Goal: Information Seeking & Learning: Learn about a topic

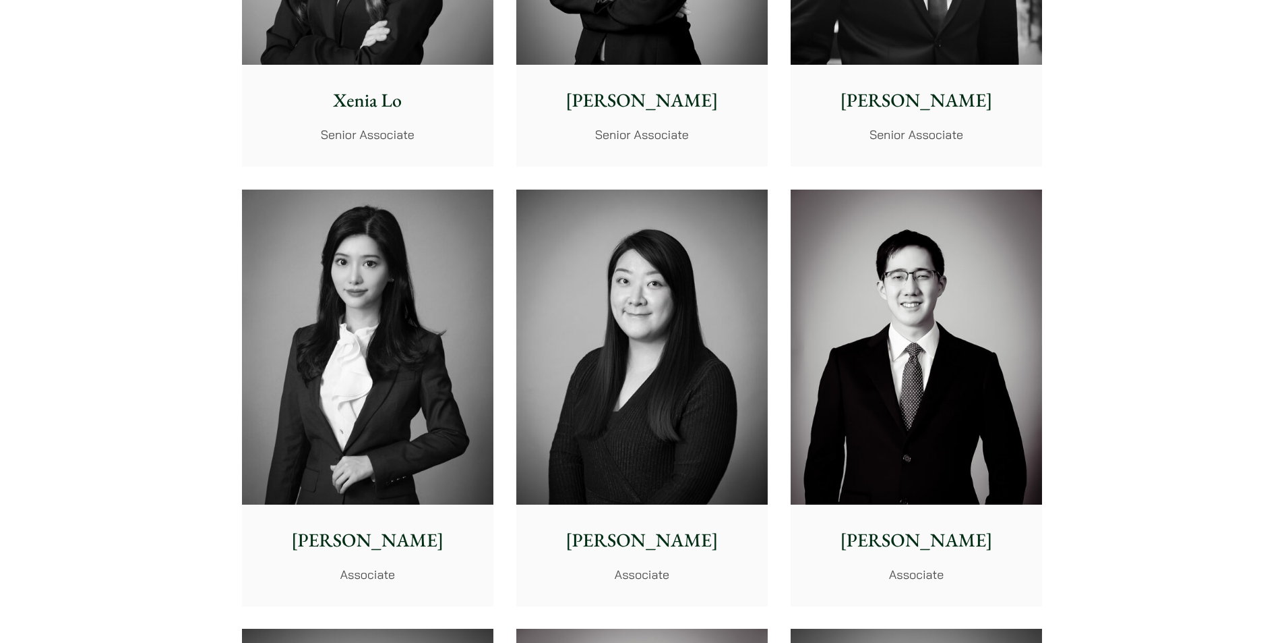
scroll to position [3843, 0]
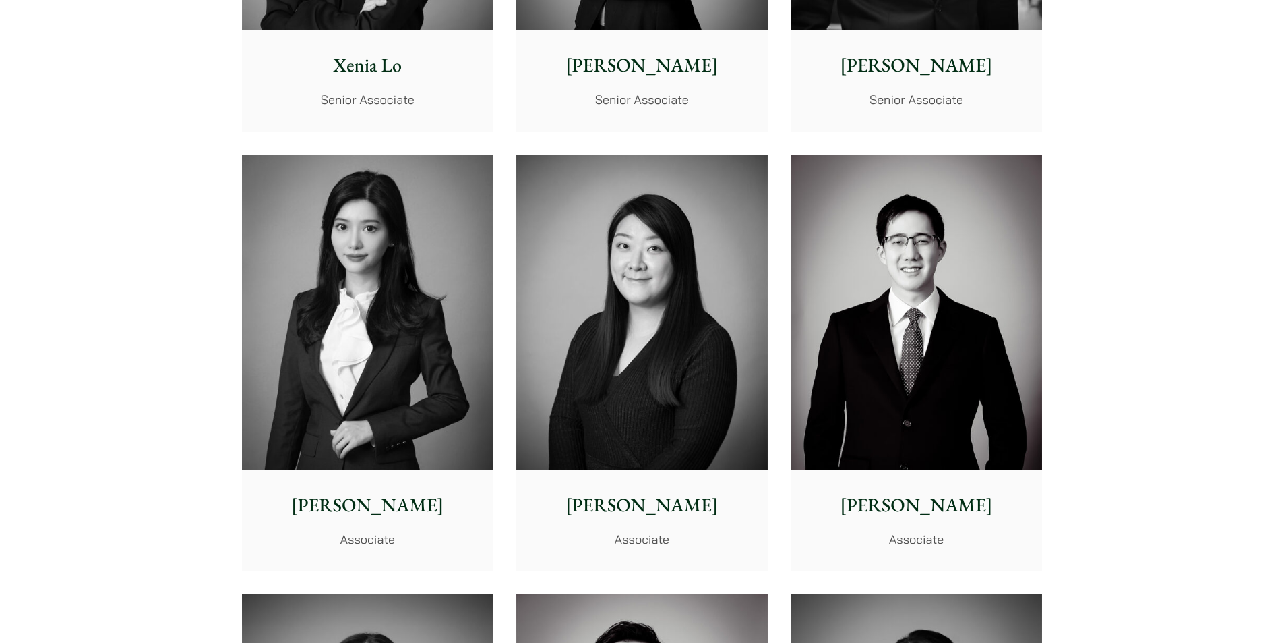
click at [329, 290] on img at bounding box center [367, 311] width 251 height 315
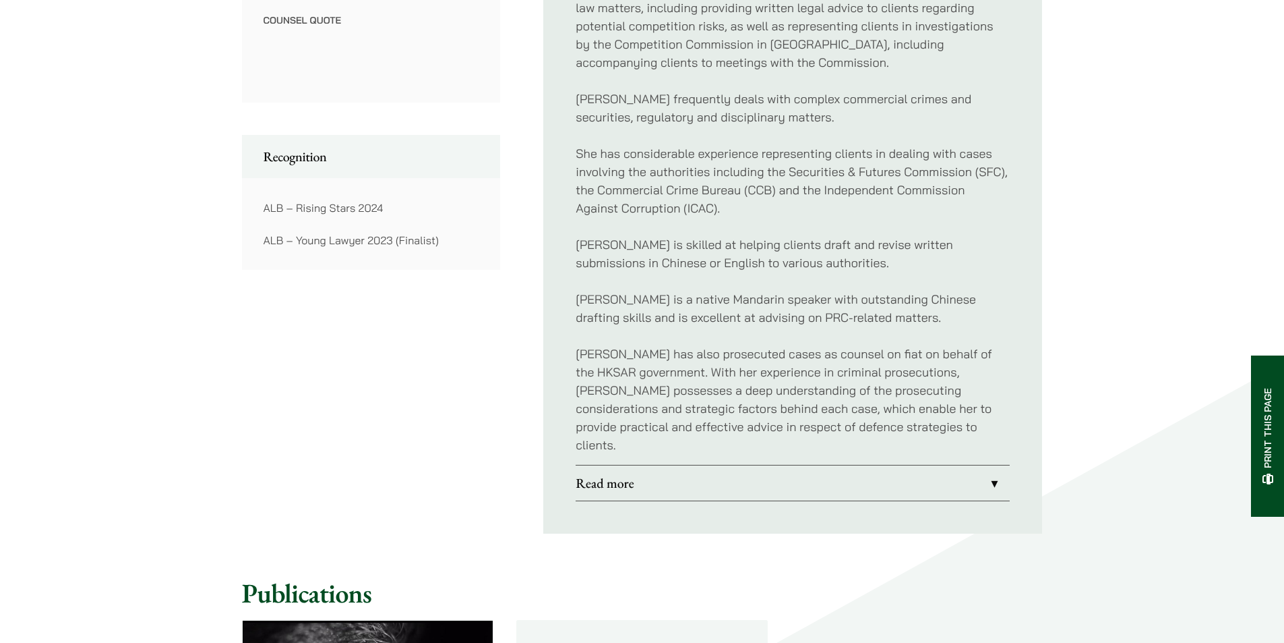
scroll to position [1079, 0]
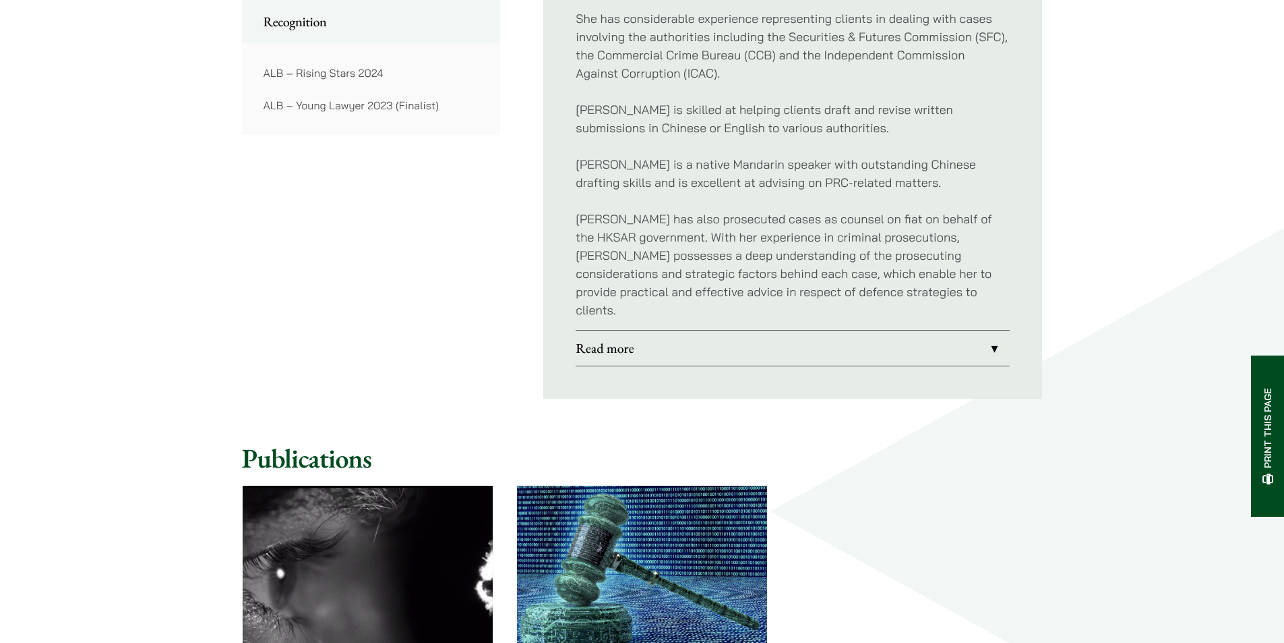
click at [933, 331] on link "Read more" at bounding box center [793, 347] width 434 height 35
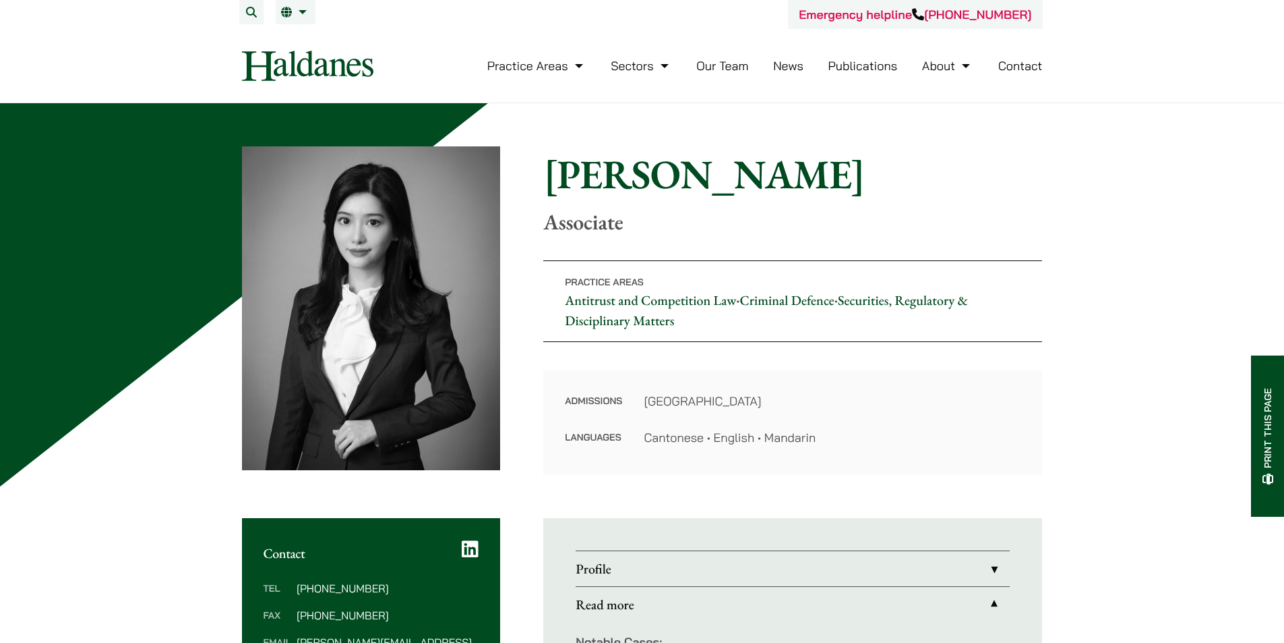
drag, startPoint x: 752, startPoint y: 384, endPoint x: 688, endPoint y: 365, distance: 66.3
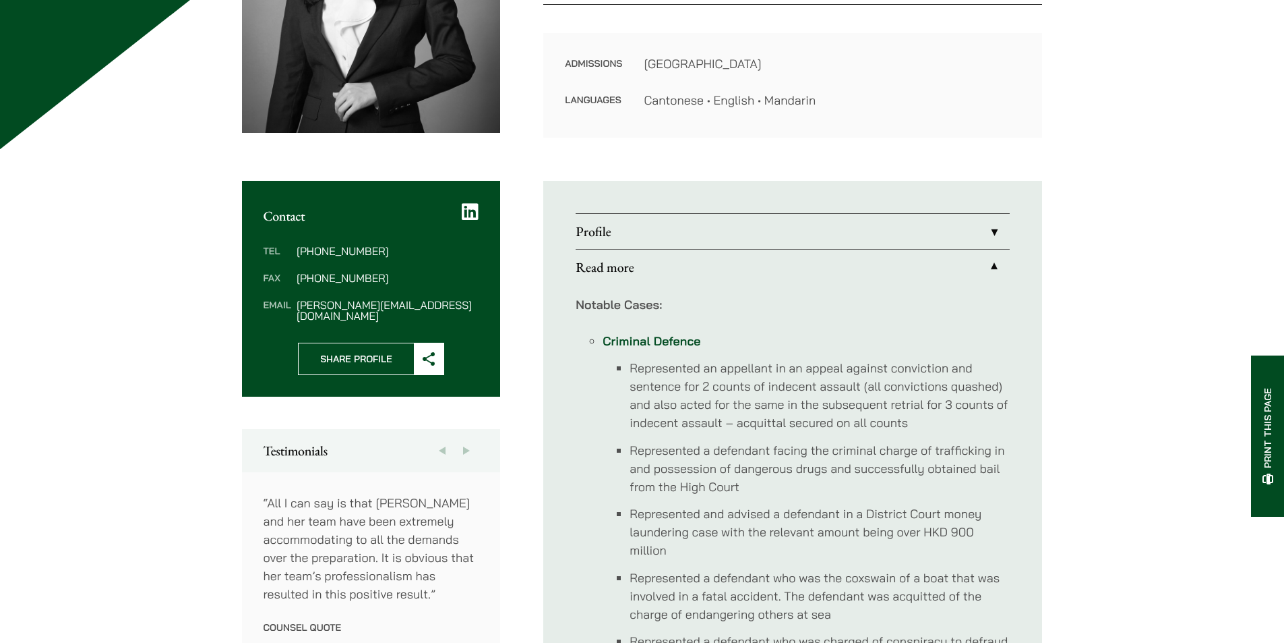
scroll to position [67, 0]
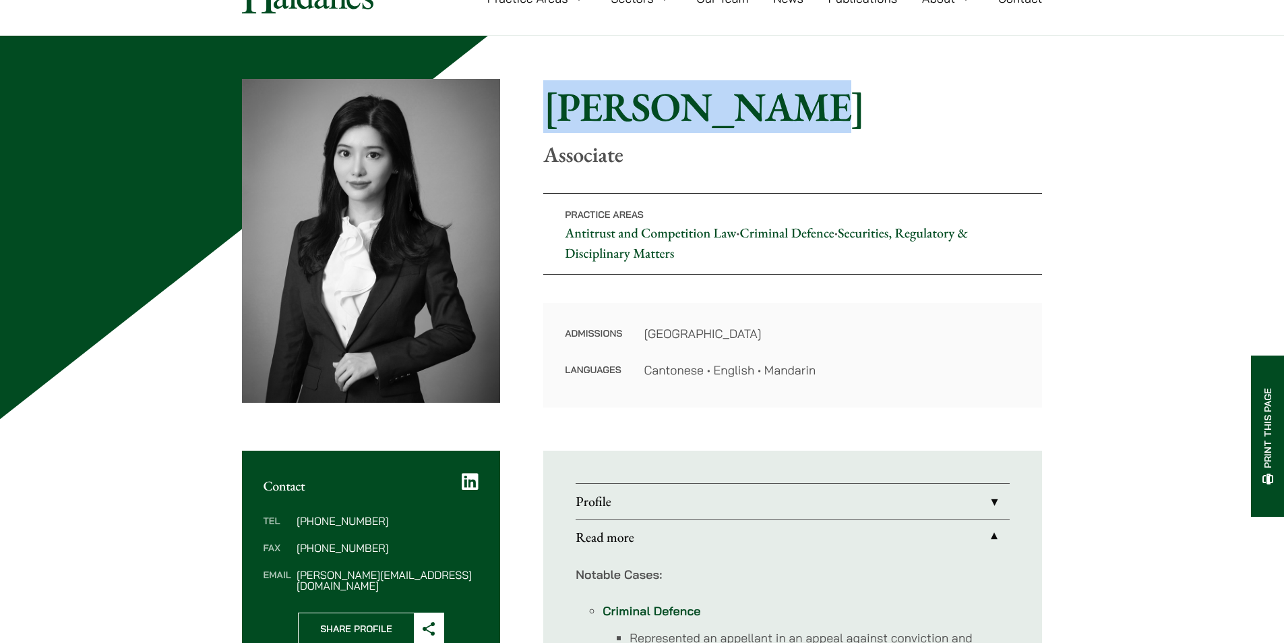
drag, startPoint x: 546, startPoint y: 102, endPoint x: 740, endPoint y: 92, distance: 193.8
click at [740, 92] on h1 "Florence Yan" at bounding box center [792, 106] width 499 height 49
copy h1 "Florence Yan"
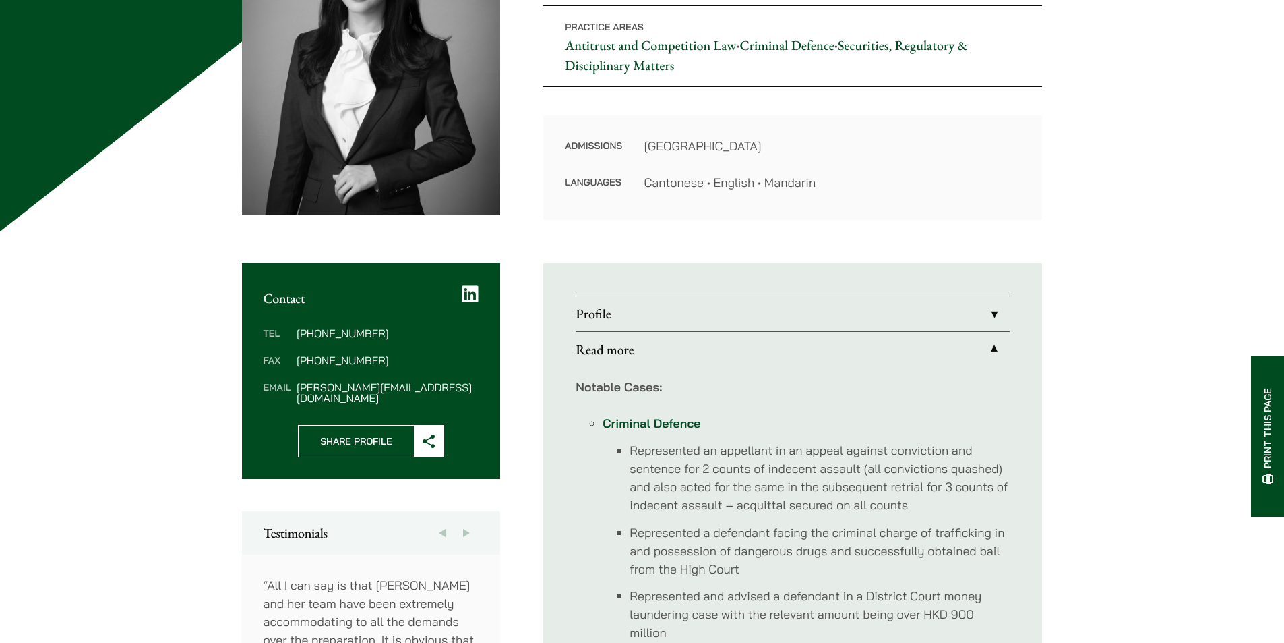
scroll to position [270, 0]
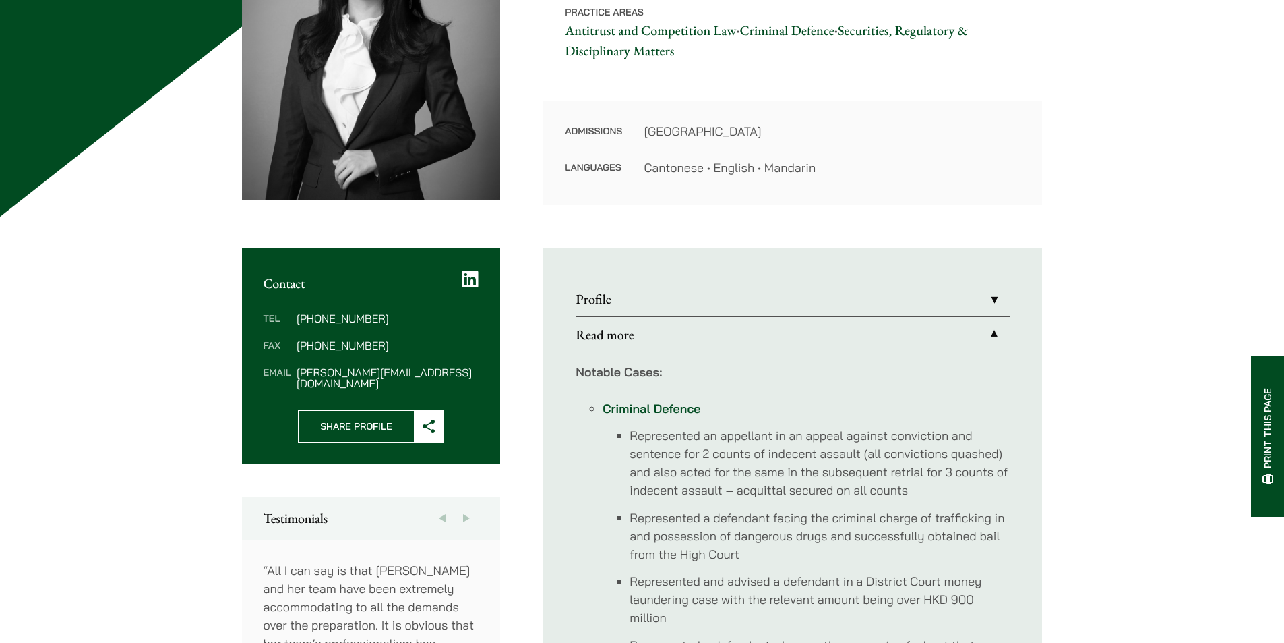
click at [975, 311] on link "Profile" at bounding box center [793, 298] width 434 height 35
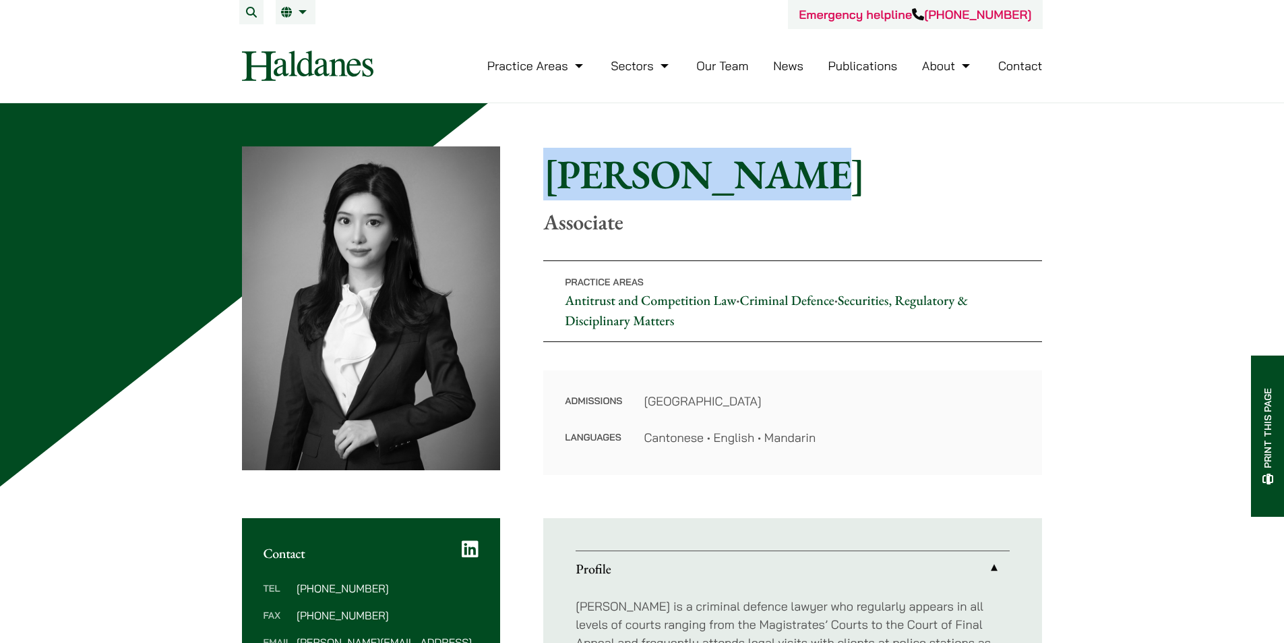
drag, startPoint x: 73, startPoint y: 1, endPoint x: 964, endPoint y: 61, distance: 892.7
click at [964, 61] on link "About" at bounding box center [947, 66] width 51 height 16
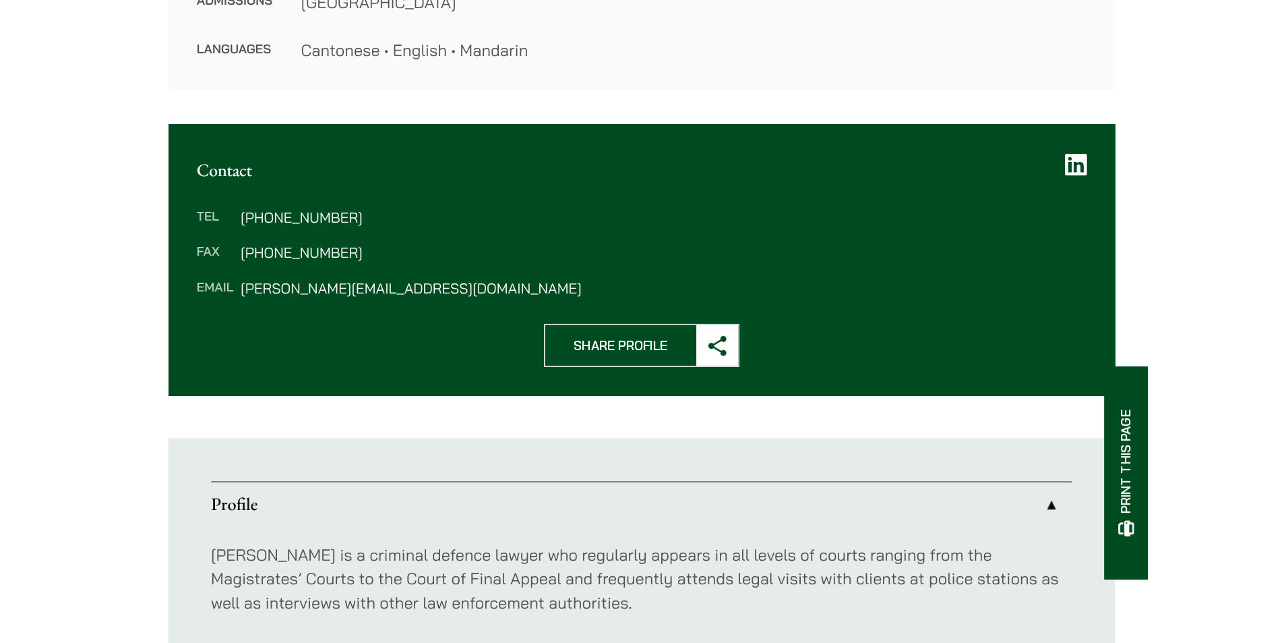
scroll to position [518, 0]
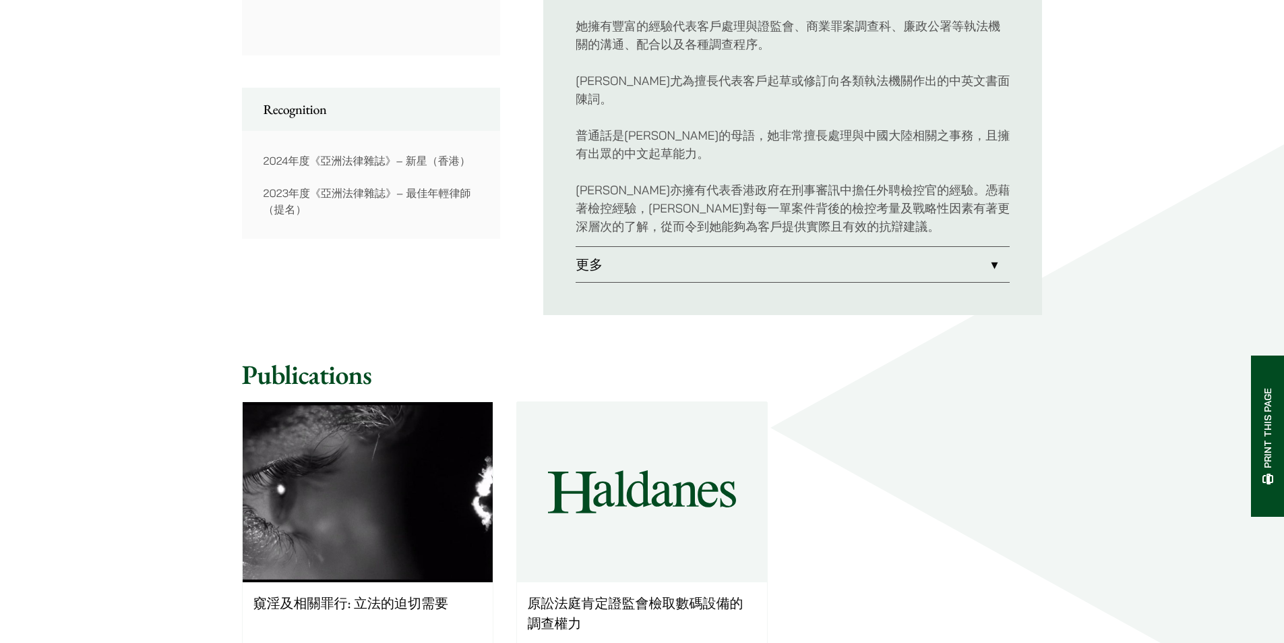
scroll to position [607, 0]
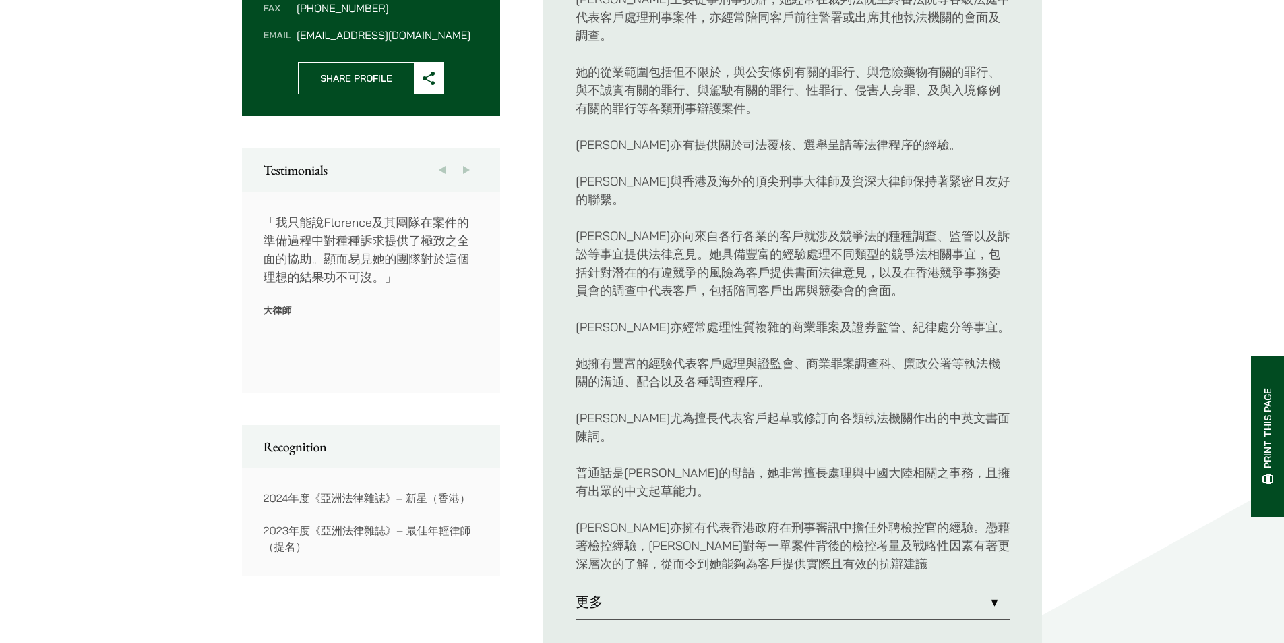
click at [890, 584] on link "更多" at bounding box center [793, 601] width 434 height 35
